Goal: Transaction & Acquisition: Purchase product/service

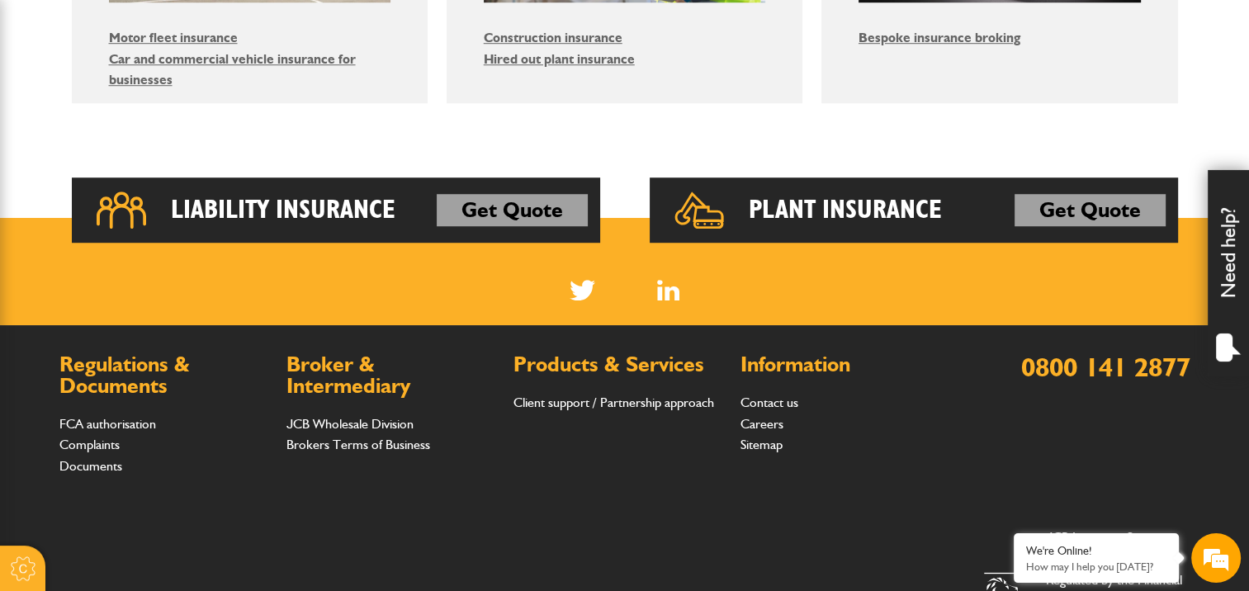
click at [891, 226] on div "Plant Insurance Get Quote" at bounding box center [914, 210] width 528 height 66
click at [882, 211] on h2 "Plant Insurance" at bounding box center [845, 210] width 193 height 33
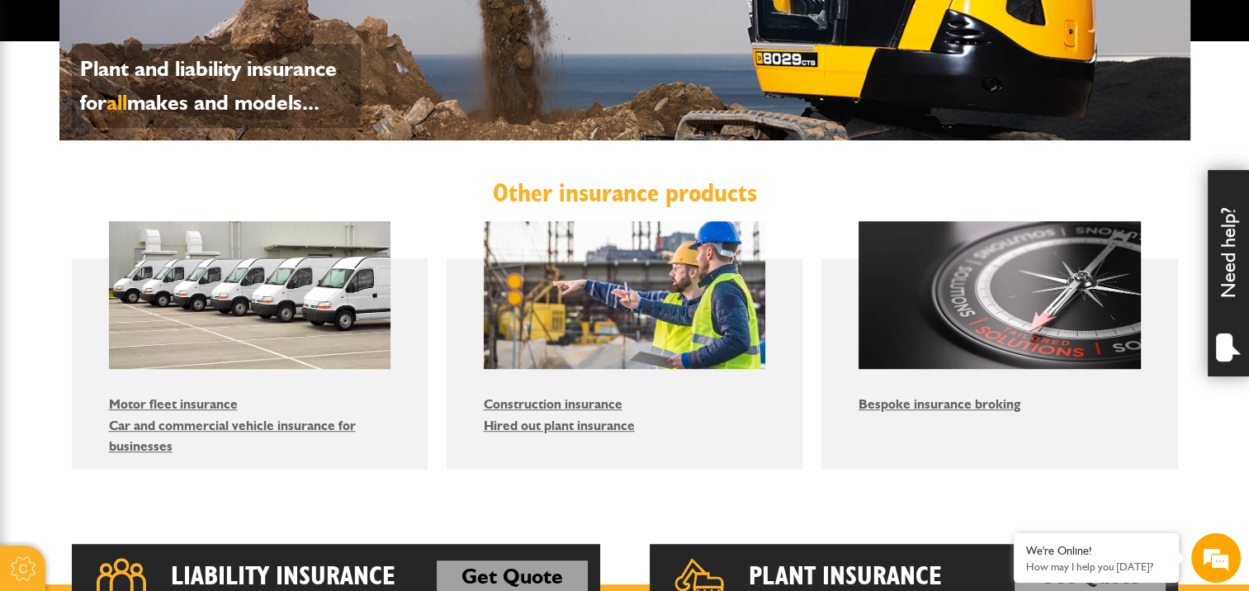
scroll to position [796, 0]
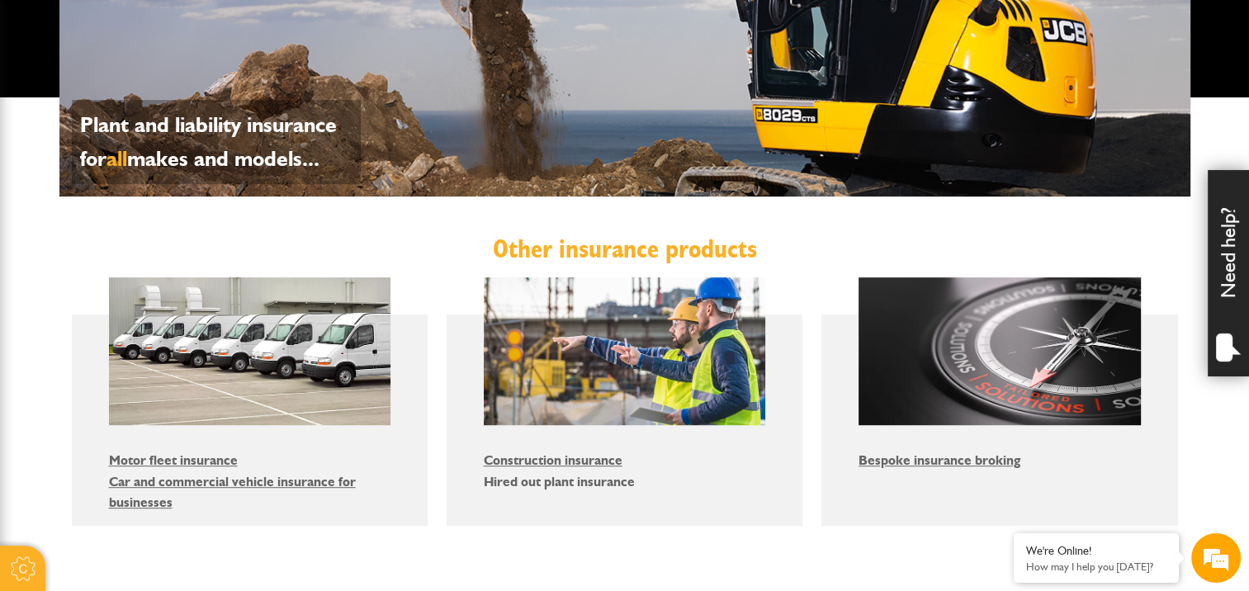
click at [627, 480] on link "Hired out plant insurance" at bounding box center [559, 482] width 151 height 16
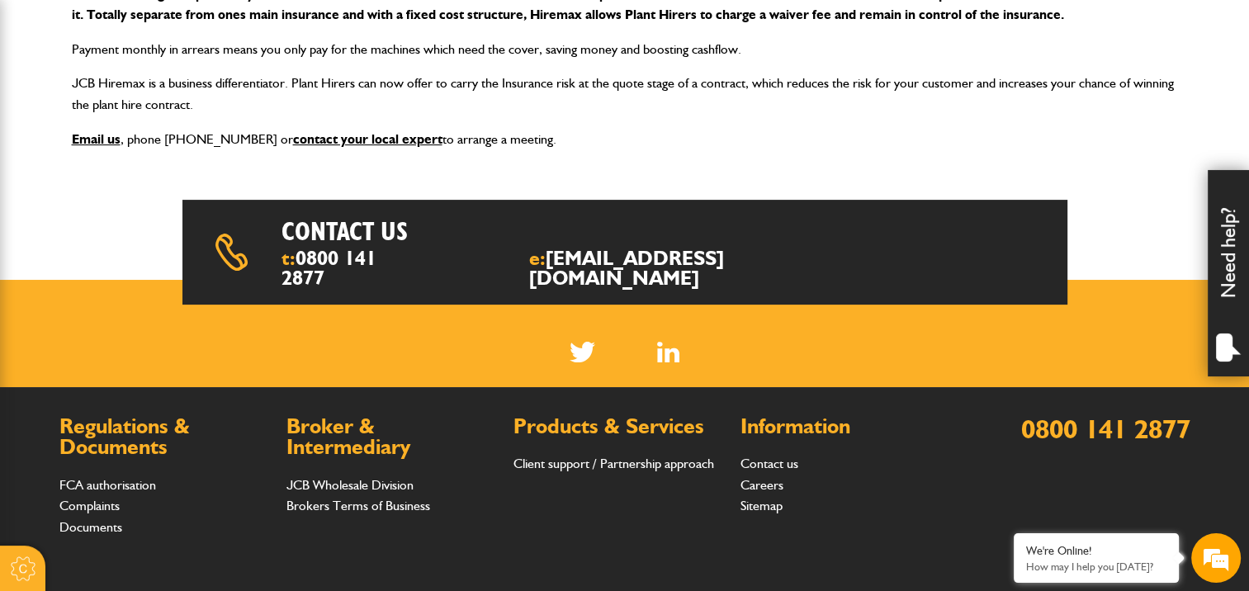
scroll to position [586, 0]
